Goal: Book appointment/travel/reservation

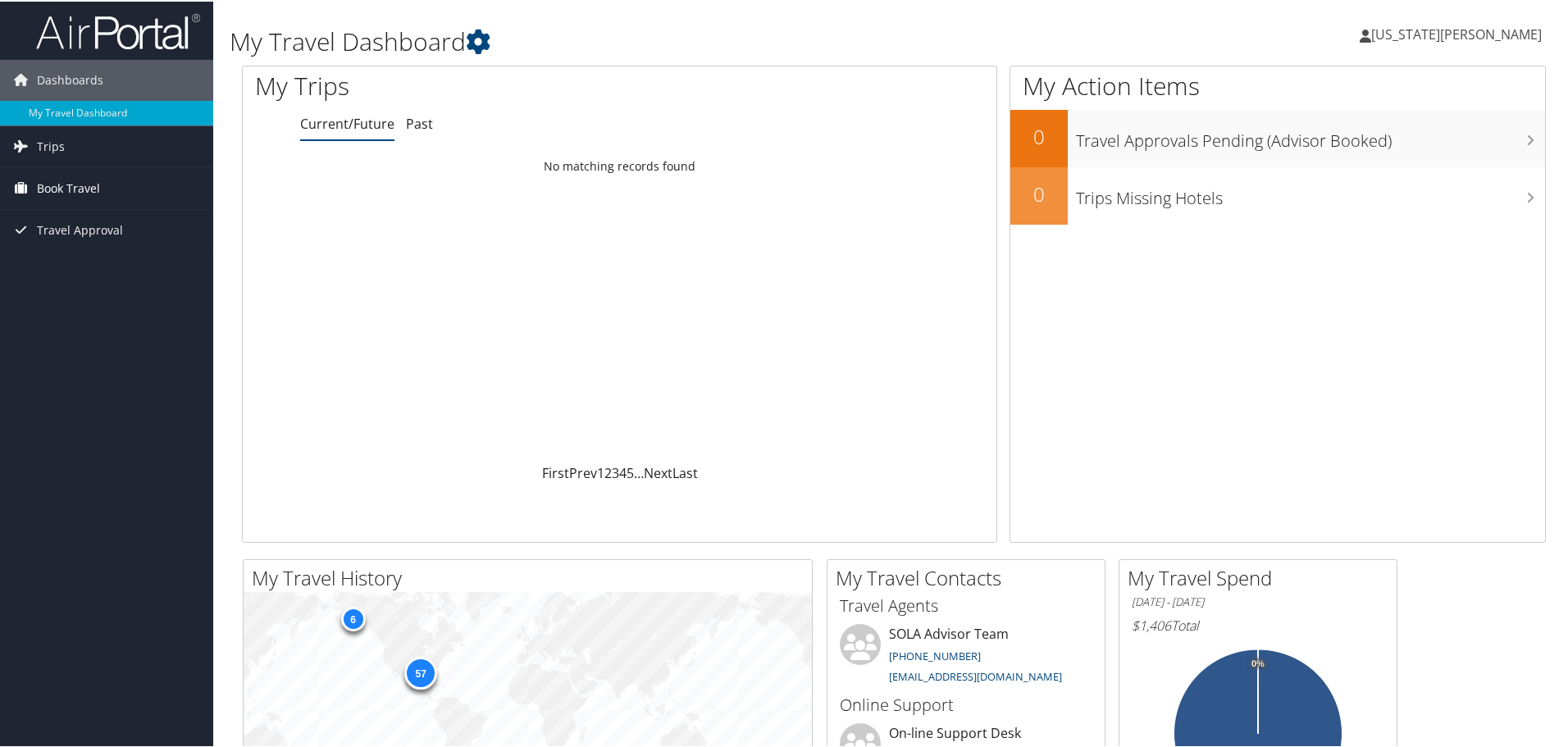
click at [112, 188] on link "Book Travel" at bounding box center [107, 187] width 213 height 41
click at [126, 255] on link "Book/Manage Online Trips" at bounding box center [107, 244] width 213 height 25
